Goal: Book appointment/travel/reservation

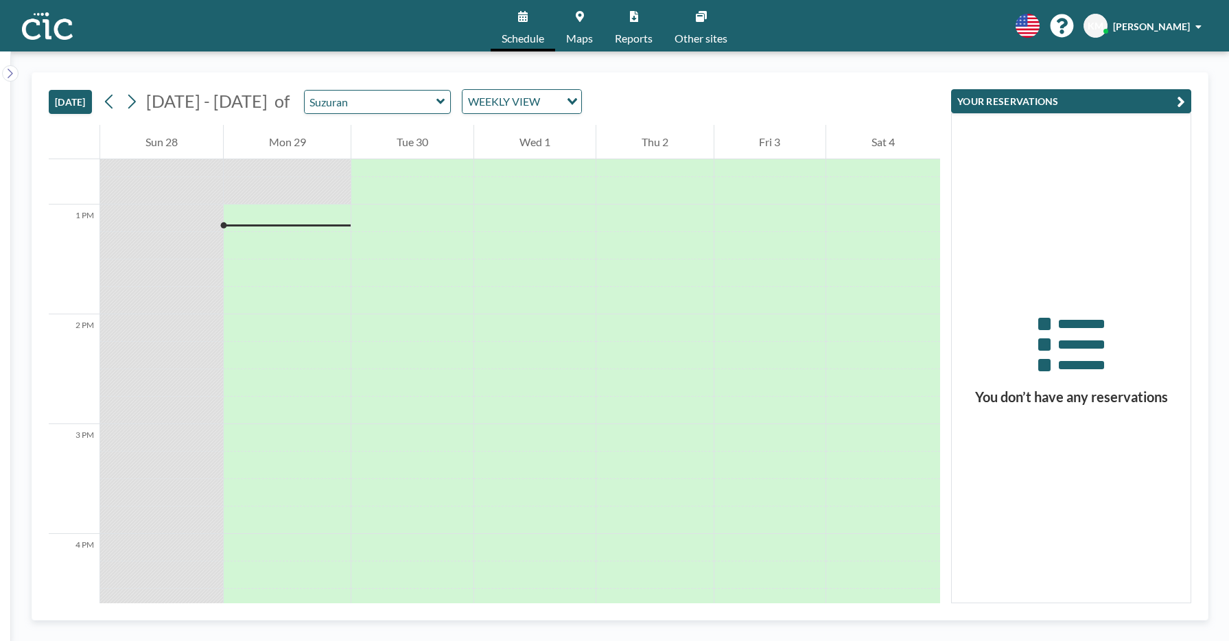
scroll to position [1400, 0]
click at [374, 104] on input "text" at bounding box center [371, 102] width 132 height 23
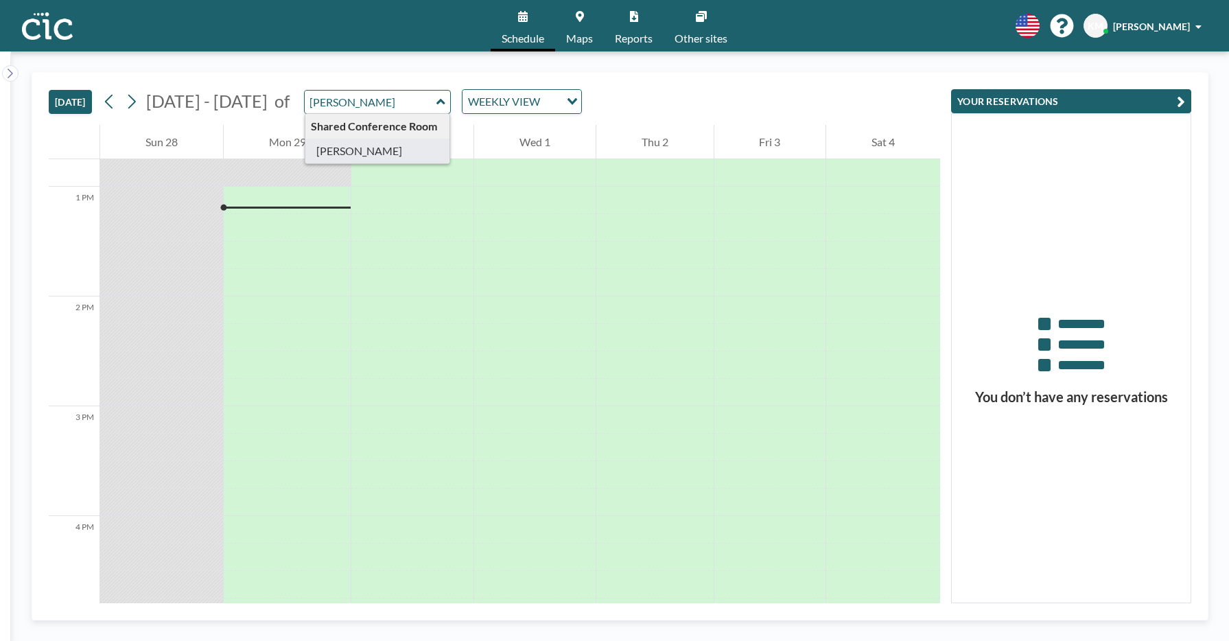
type input "[PERSON_NAME]"
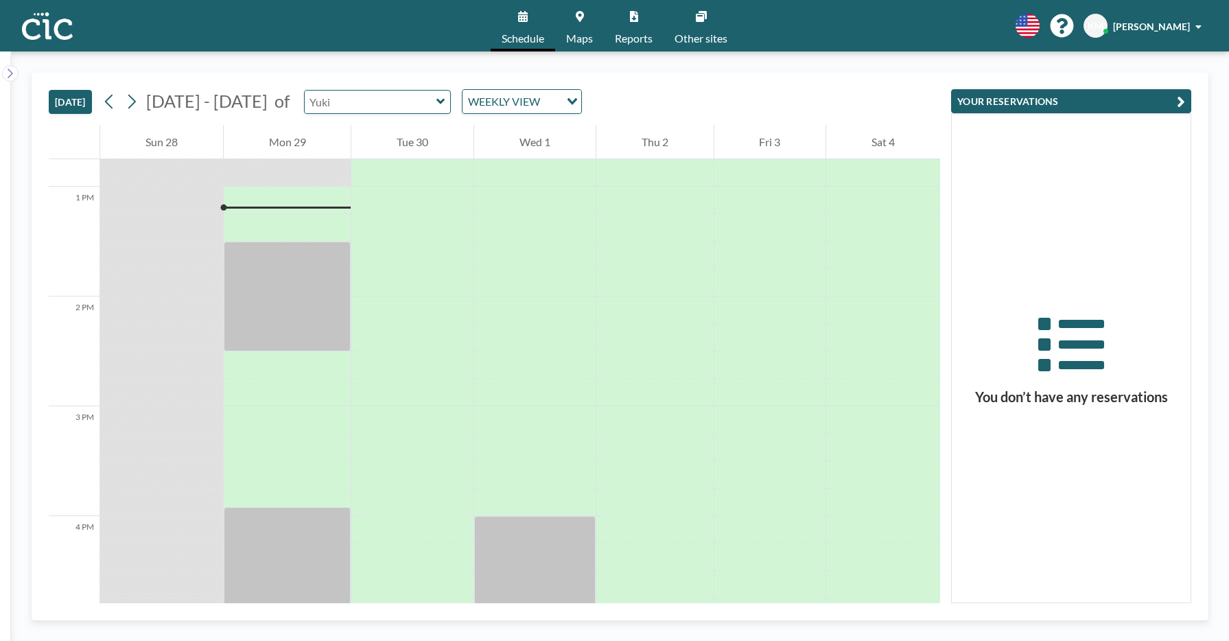
click at [390, 107] on input "text" at bounding box center [371, 102] width 132 height 23
type input "Une"
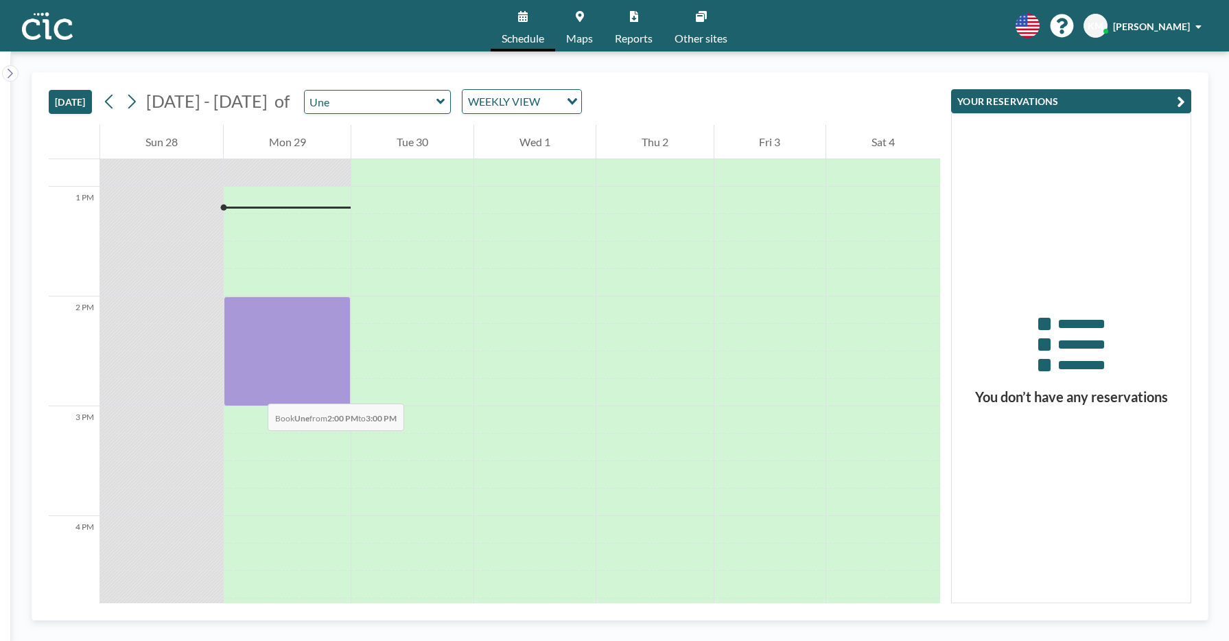
drag, startPoint x: 257, startPoint y: 304, endPoint x: 254, endPoint y: 390, distance: 85.8
click at [254, 390] on div at bounding box center [288, 351] width 128 height 110
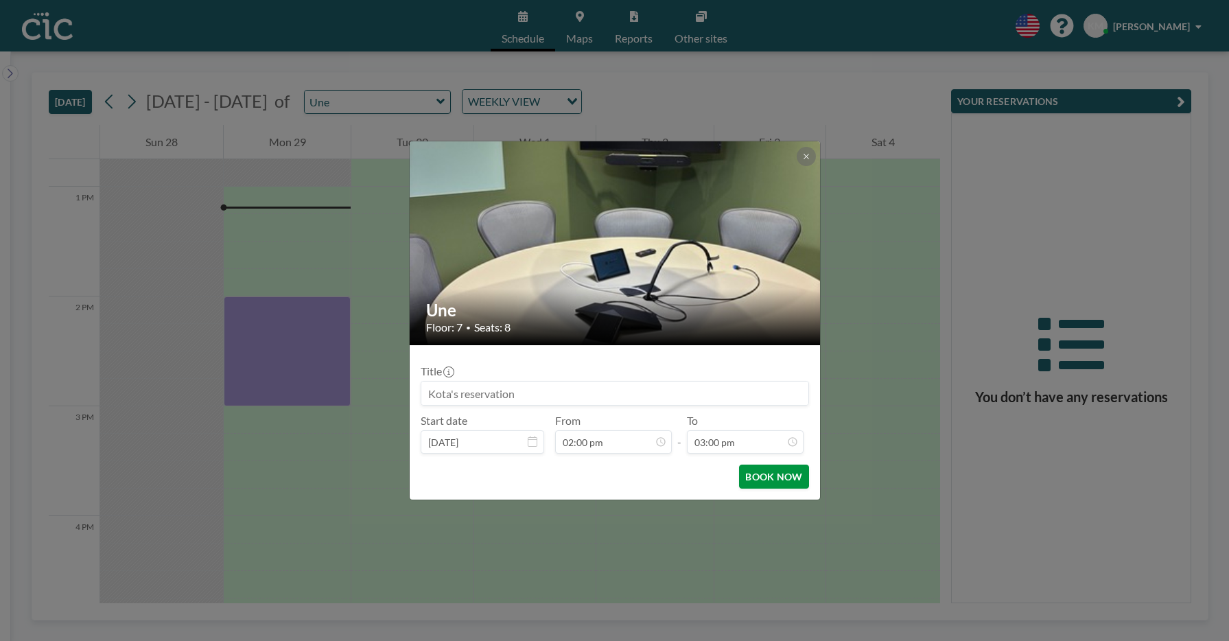
click at [775, 478] on button "BOOK NOW" at bounding box center [773, 476] width 69 height 24
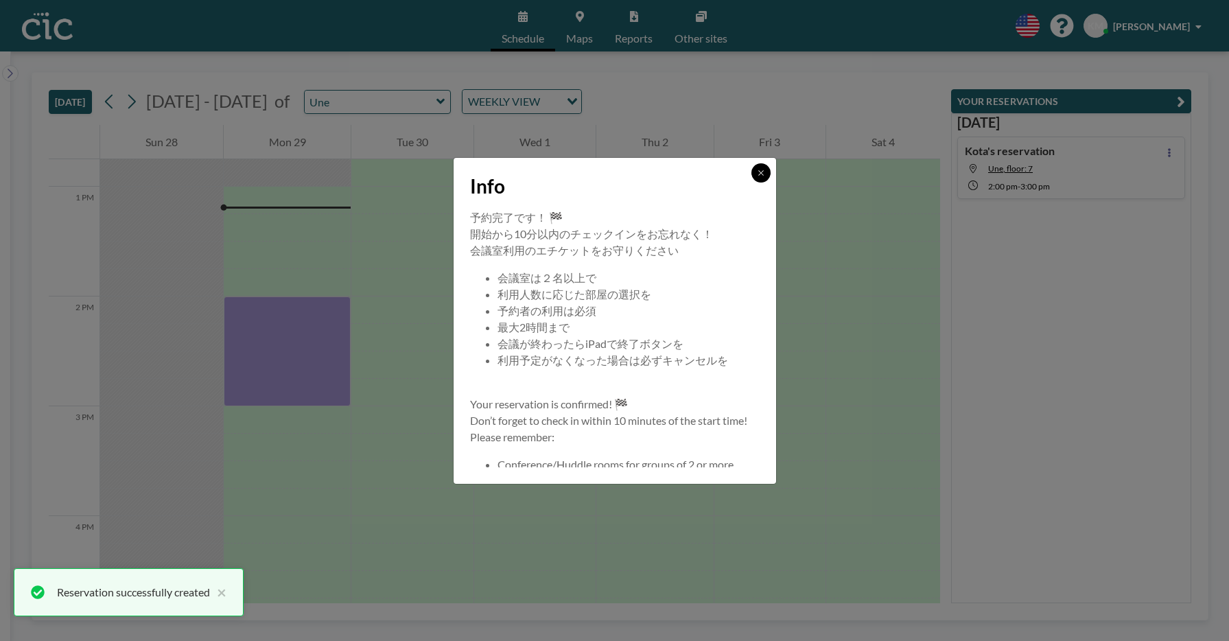
click at [757, 178] on button at bounding box center [760, 172] width 19 height 19
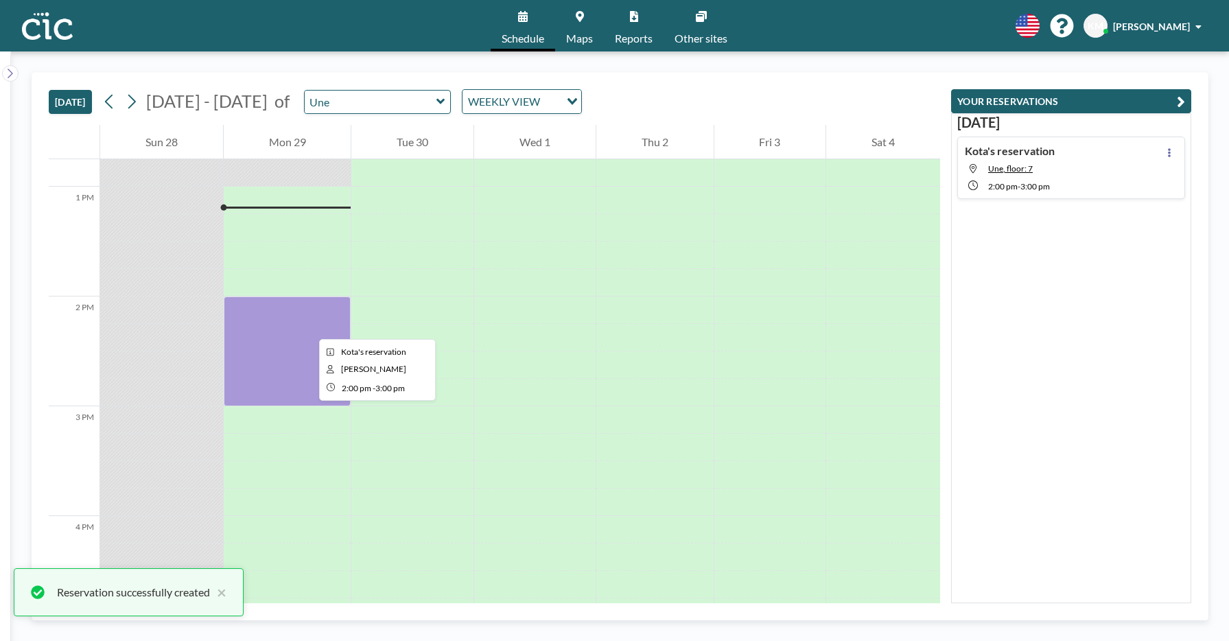
click at [308, 327] on div at bounding box center [288, 351] width 128 height 110
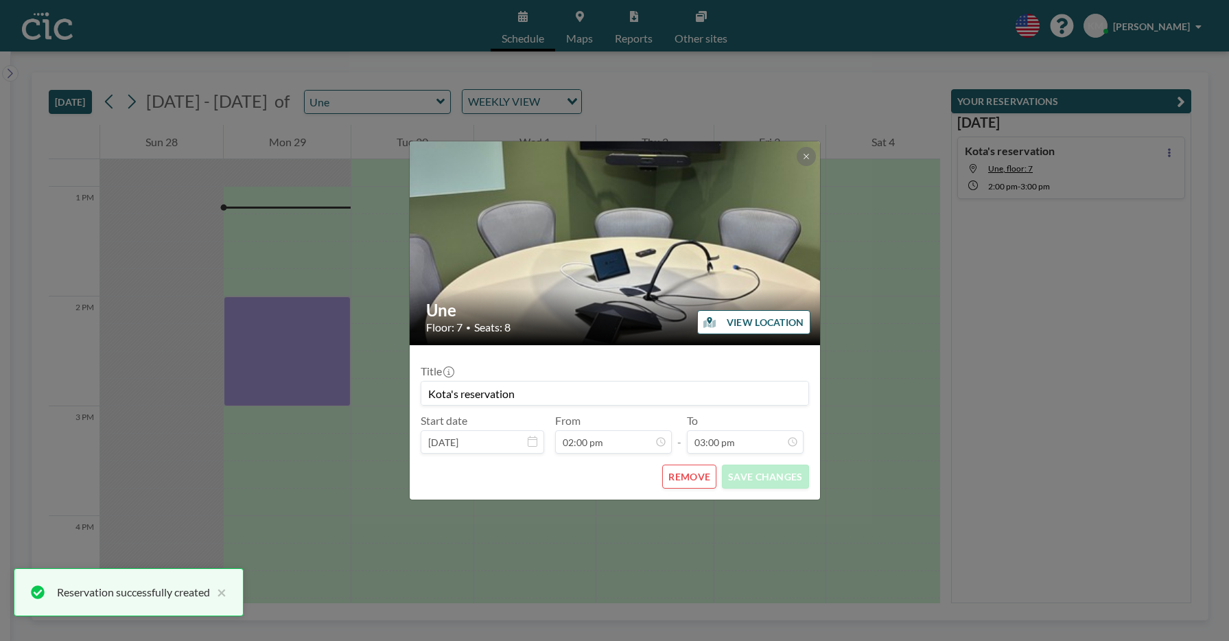
scroll to position [73, 0]
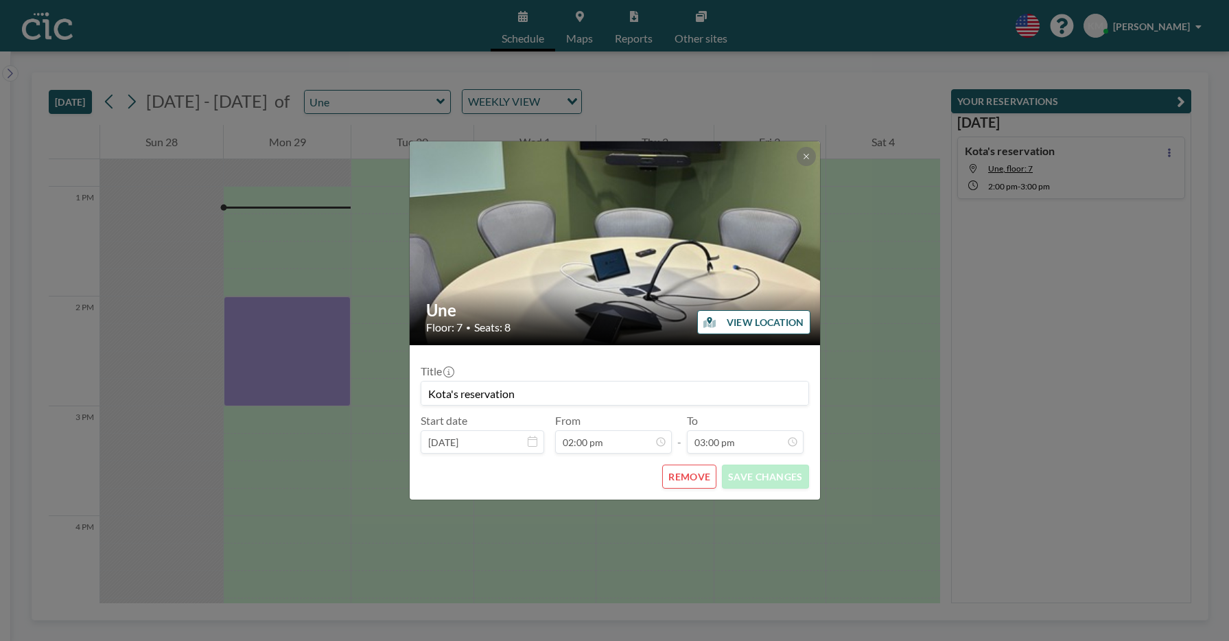
click at [671, 481] on button "REMOVE" at bounding box center [689, 476] width 54 height 24
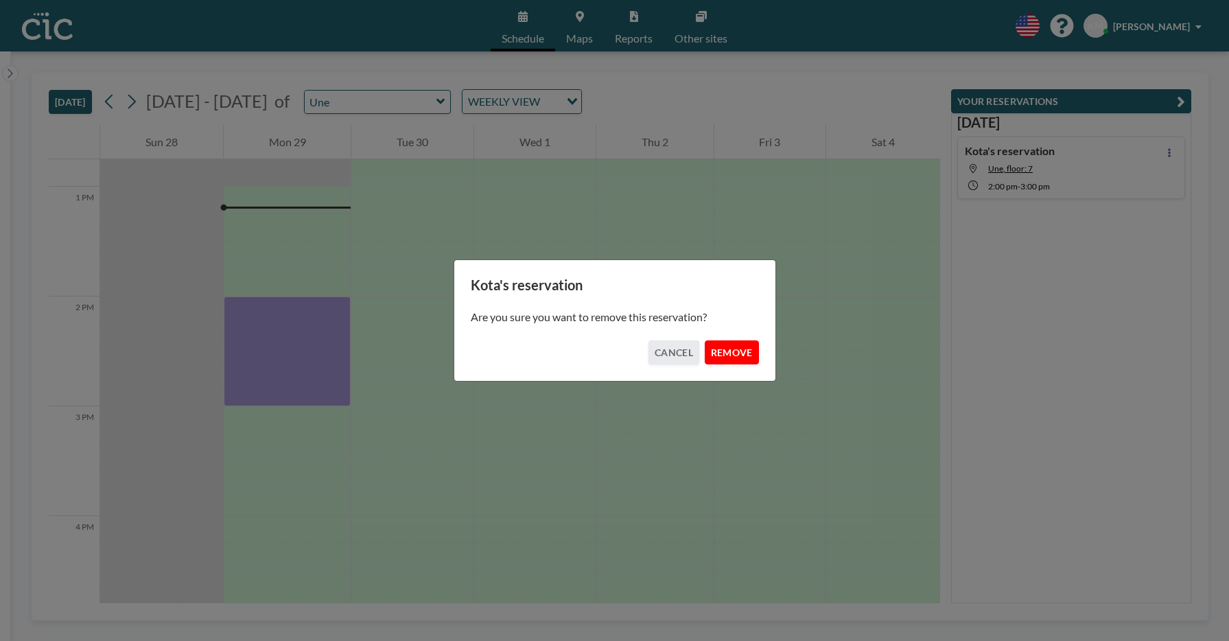
click at [738, 345] on button "REMOVE" at bounding box center [732, 352] width 54 height 24
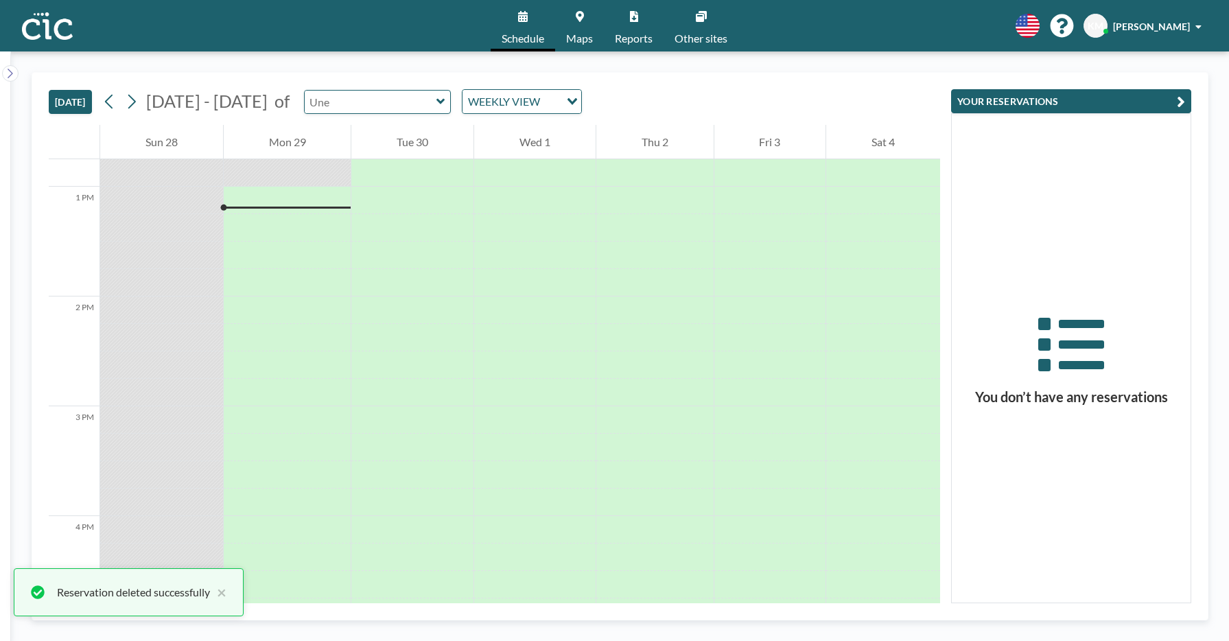
click at [374, 97] on input "text" at bounding box center [371, 102] width 132 height 23
type input "Hane"
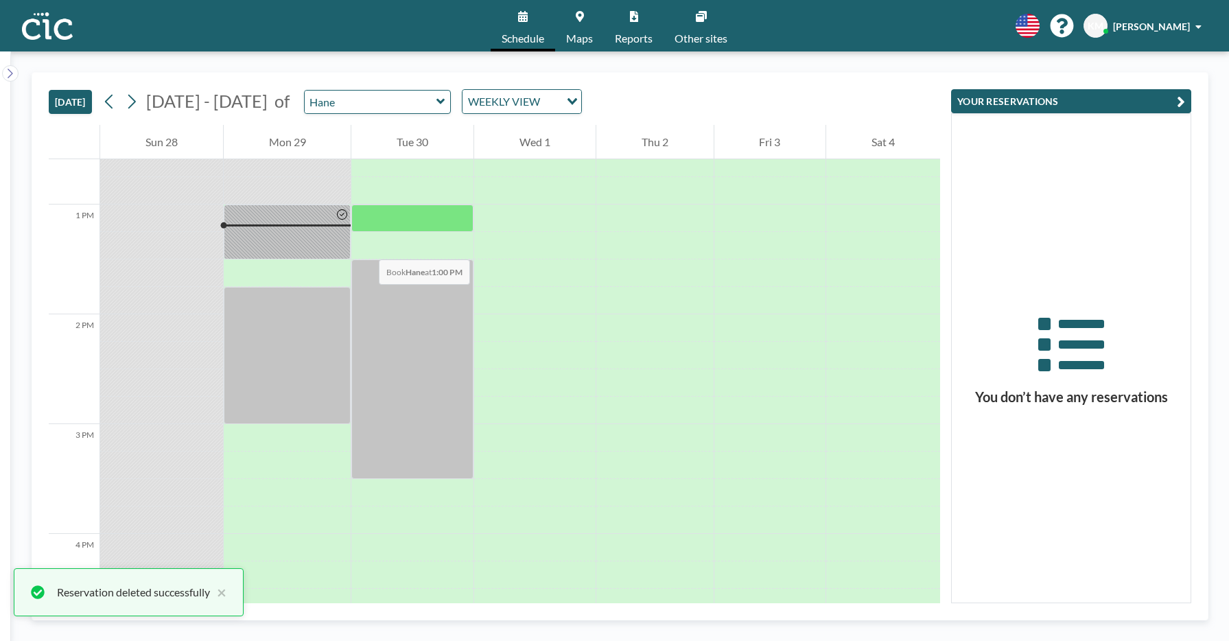
scroll to position [1400, 0]
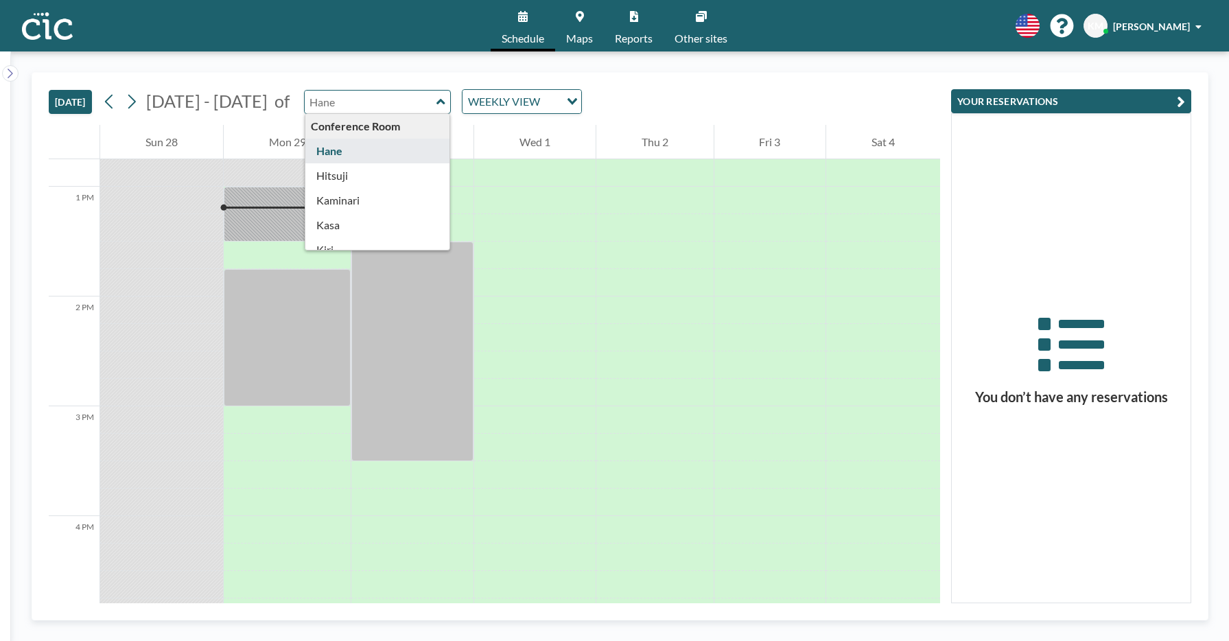
click at [349, 105] on input "text" at bounding box center [371, 102] width 132 height 23
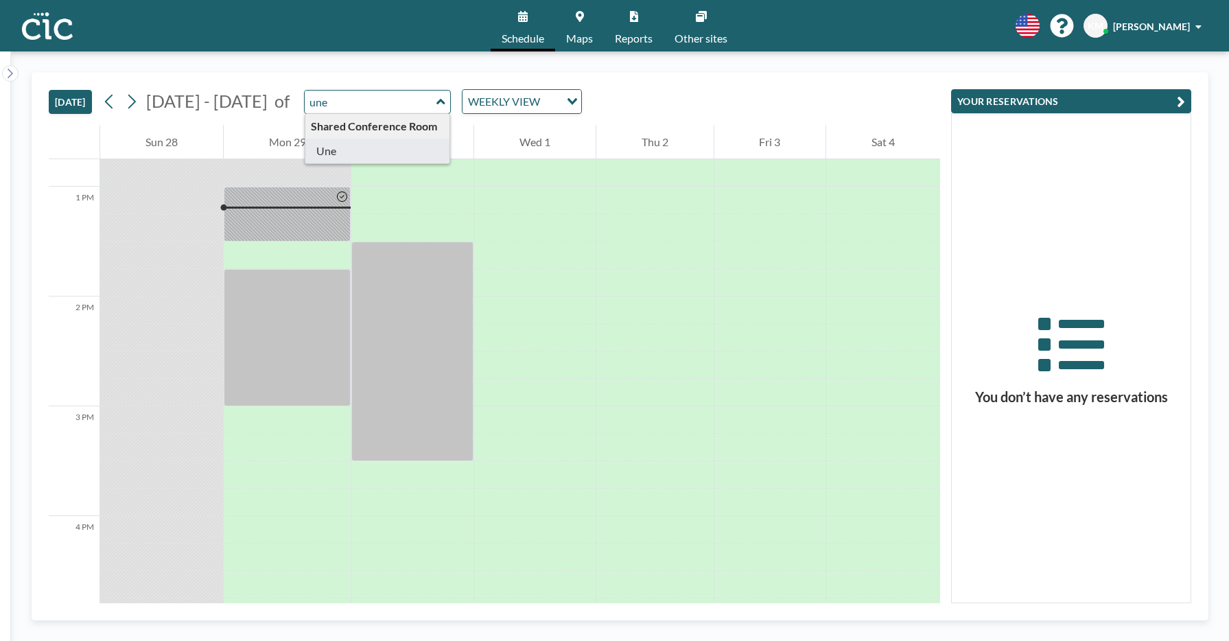
type input "Une"
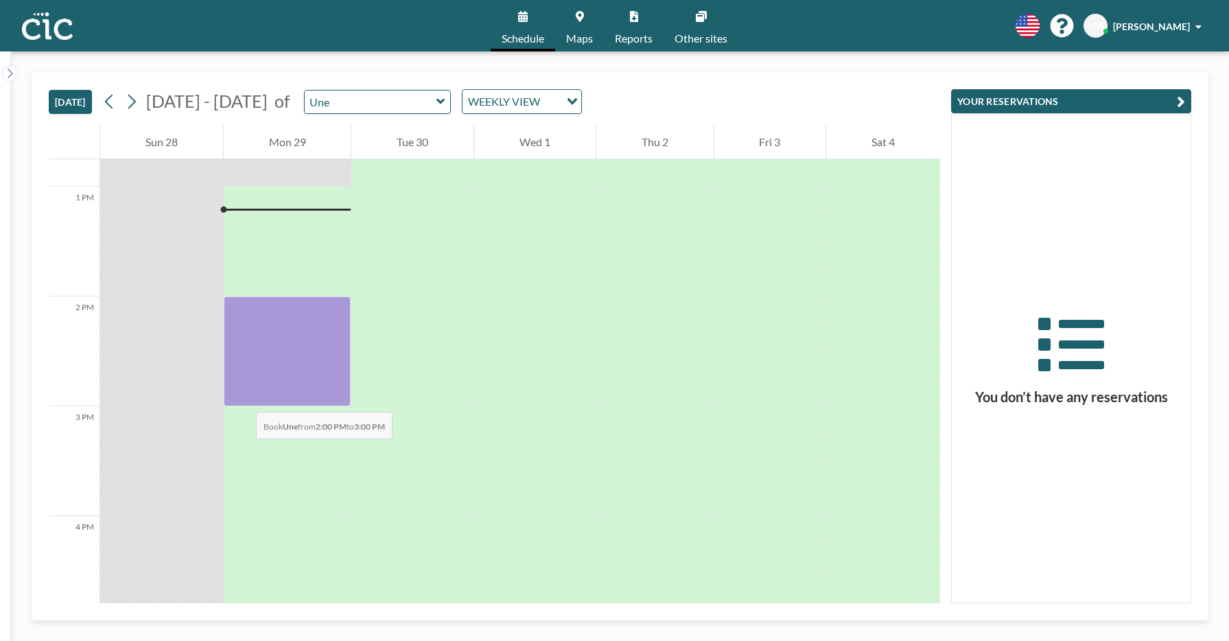
drag, startPoint x: 240, startPoint y: 318, endPoint x: 242, endPoint y: 398, distance: 80.3
click at [242, 398] on div at bounding box center [288, 351] width 128 height 110
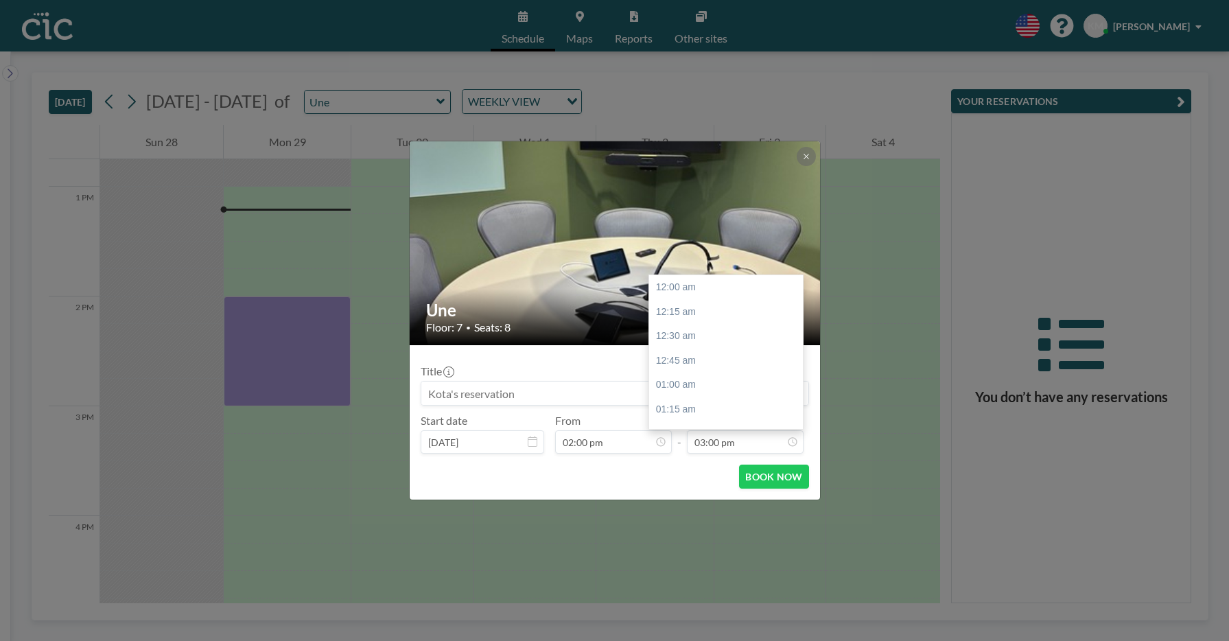
scroll to position [1465, 0]
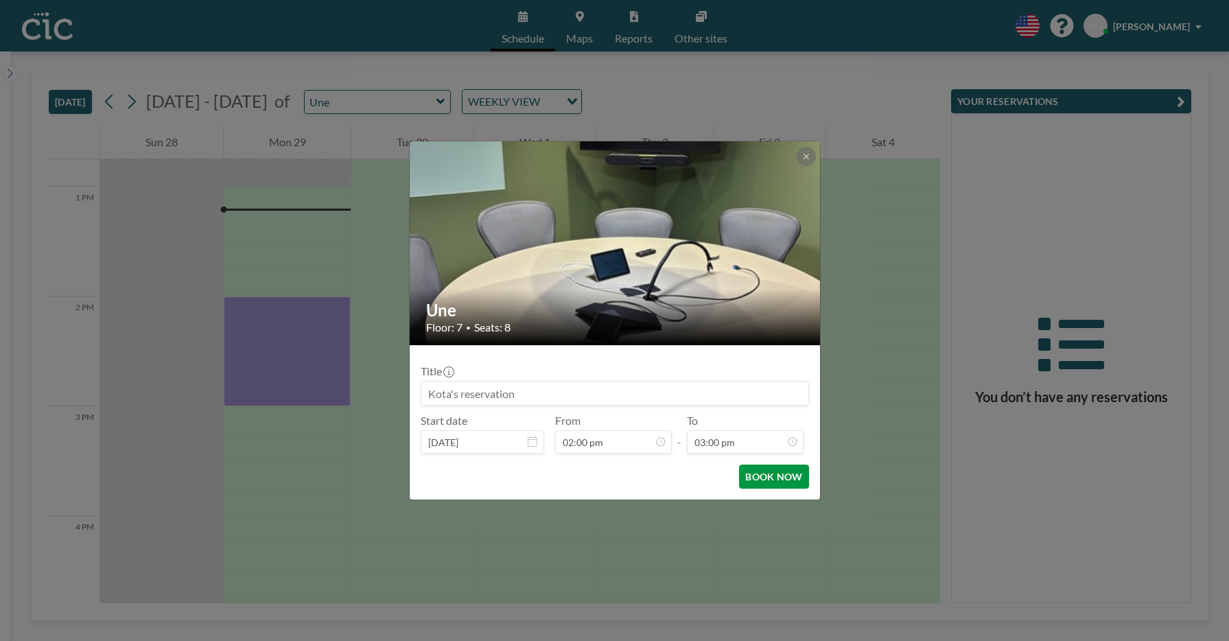
click at [796, 478] on button "BOOK NOW" at bounding box center [773, 476] width 69 height 24
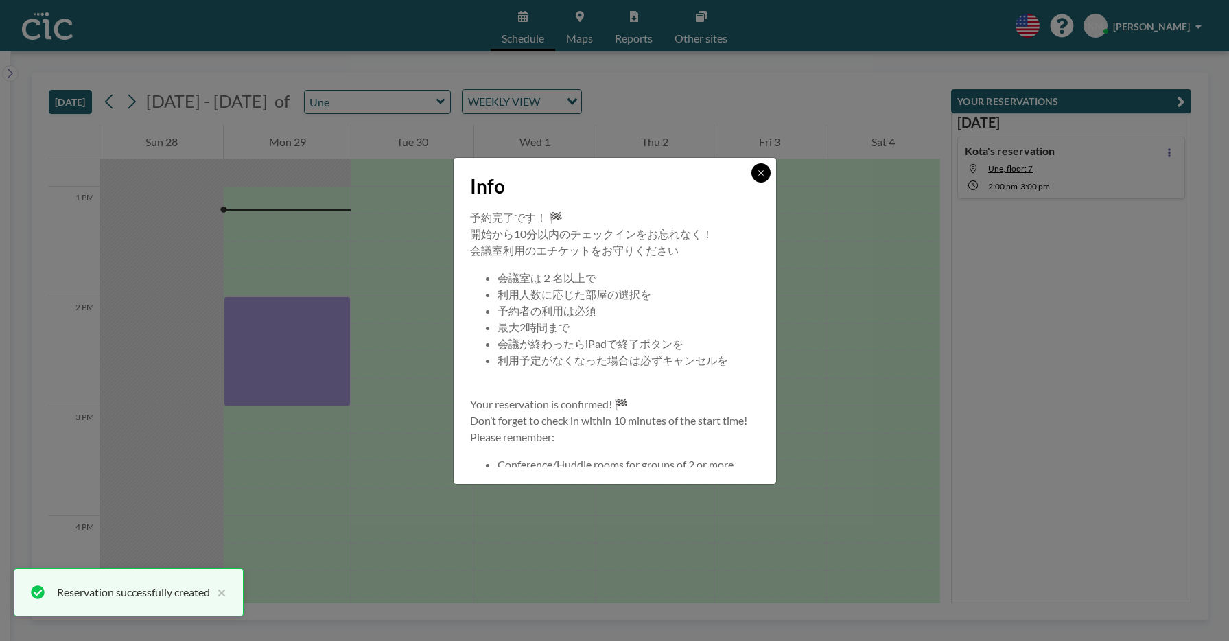
click at [759, 172] on icon at bounding box center [761, 173] width 8 height 8
